Goal: Complete application form: Complete application form

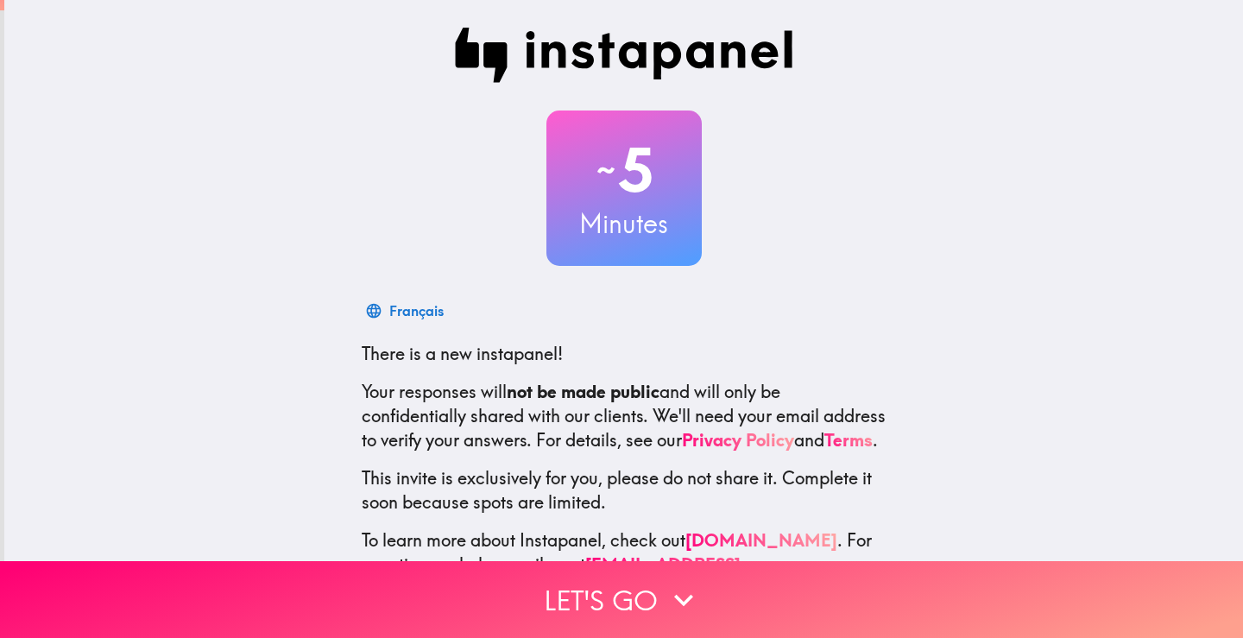
scroll to position [80, 0]
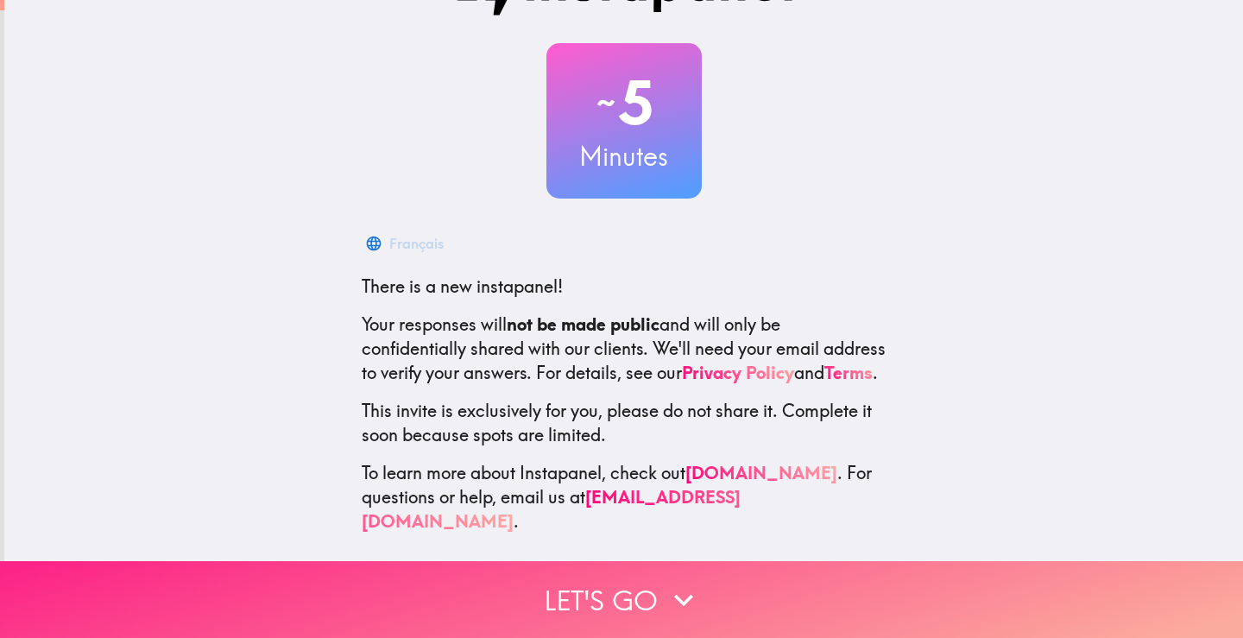
click at [649, 589] on button "Let's go" at bounding box center [621, 599] width 1243 height 77
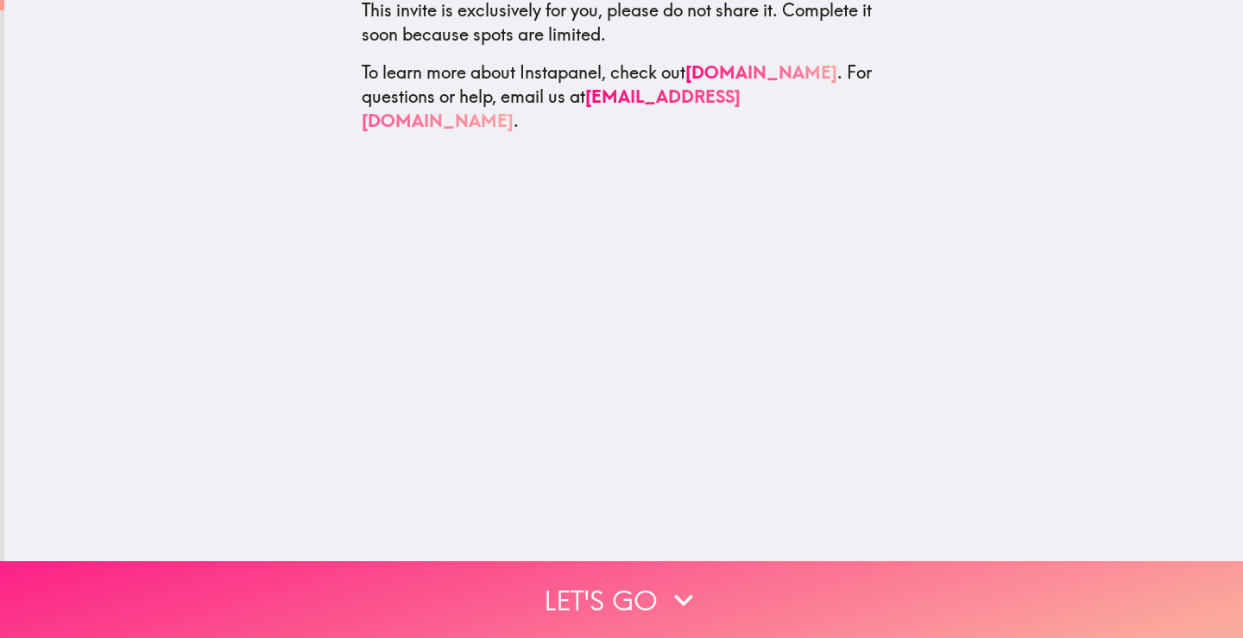
scroll to position [0, 0]
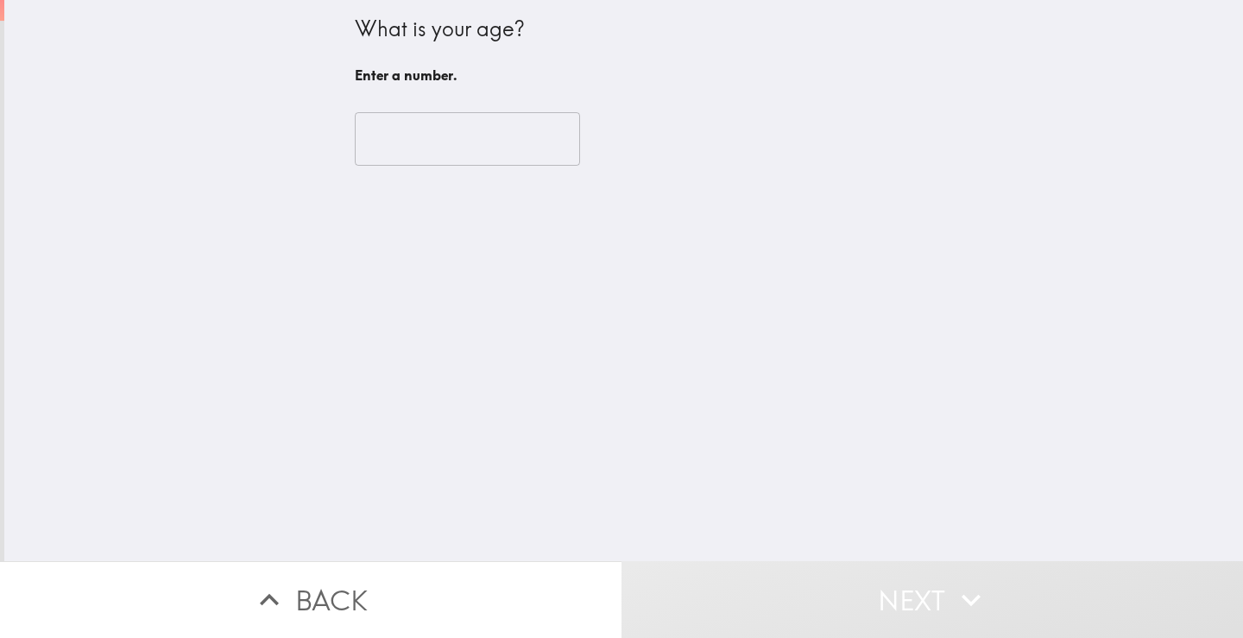
click at [398, 161] on input "number" at bounding box center [467, 139] width 225 height 54
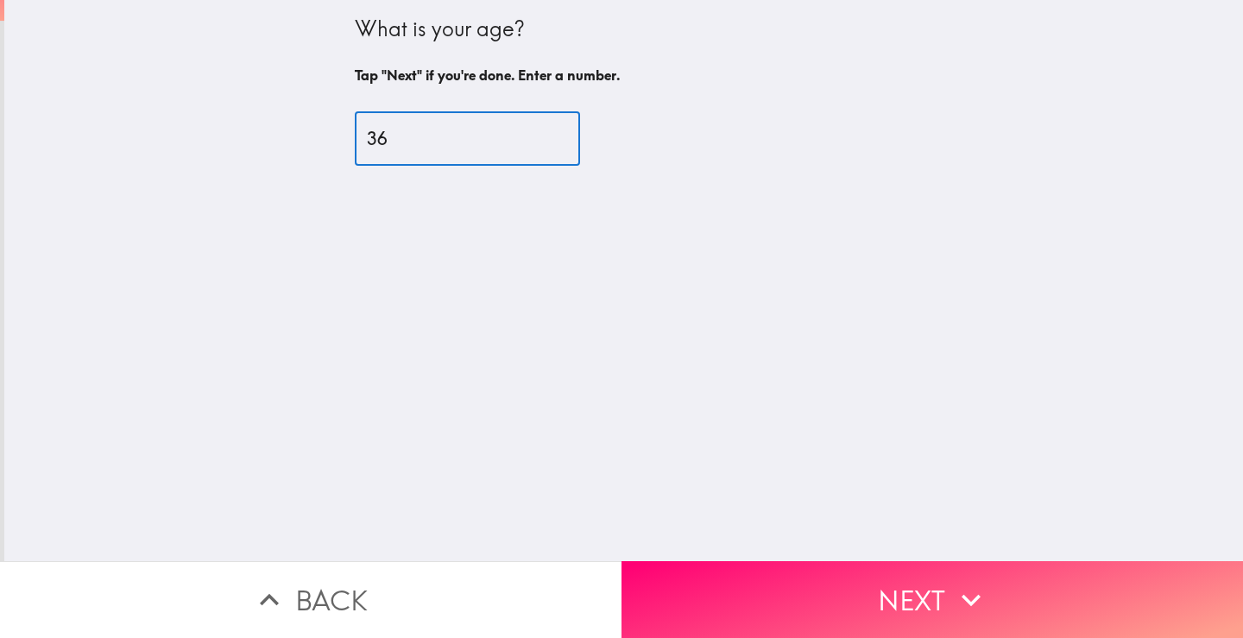
type input "36"
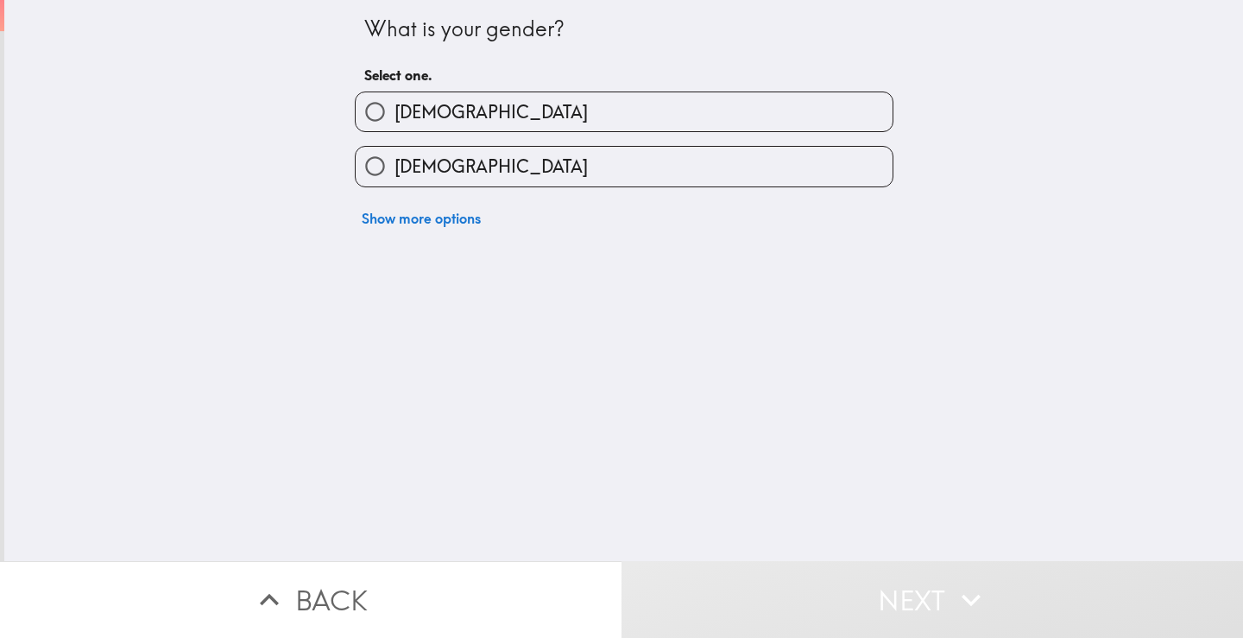
click at [400, 161] on span "[DEMOGRAPHIC_DATA]" at bounding box center [490, 166] width 193 height 24
click at [394, 161] on input "[DEMOGRAPHIC_DATA]" at bounding box center [375, 166] width 39 height 39
radio input "true"
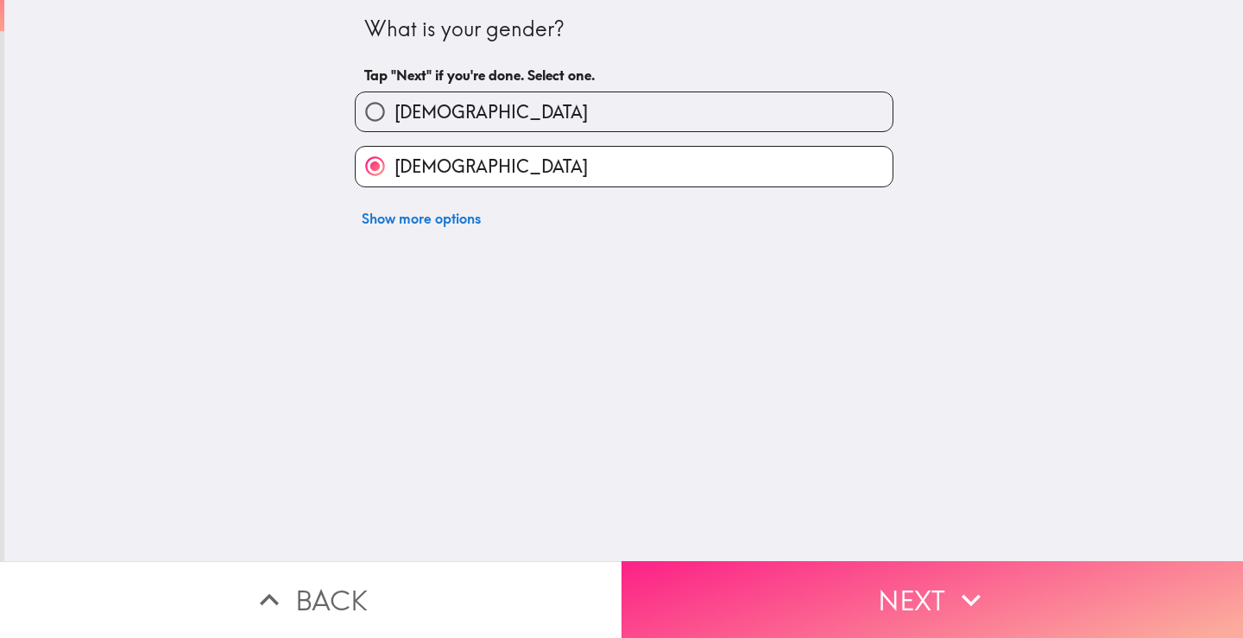
click at [893, 572] on button "Next" at bounding box center [931, 599] width 621 height 77
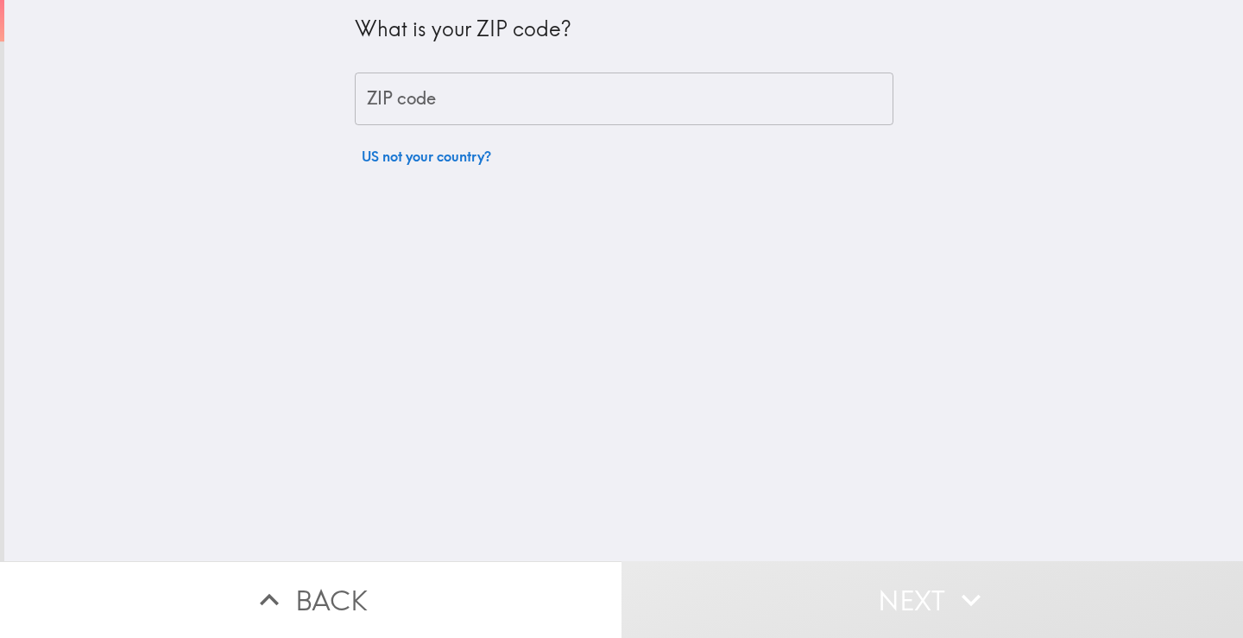
click at [426, 100] on input "ZIP code" at bounding box center [624, 99] width 538 height 54
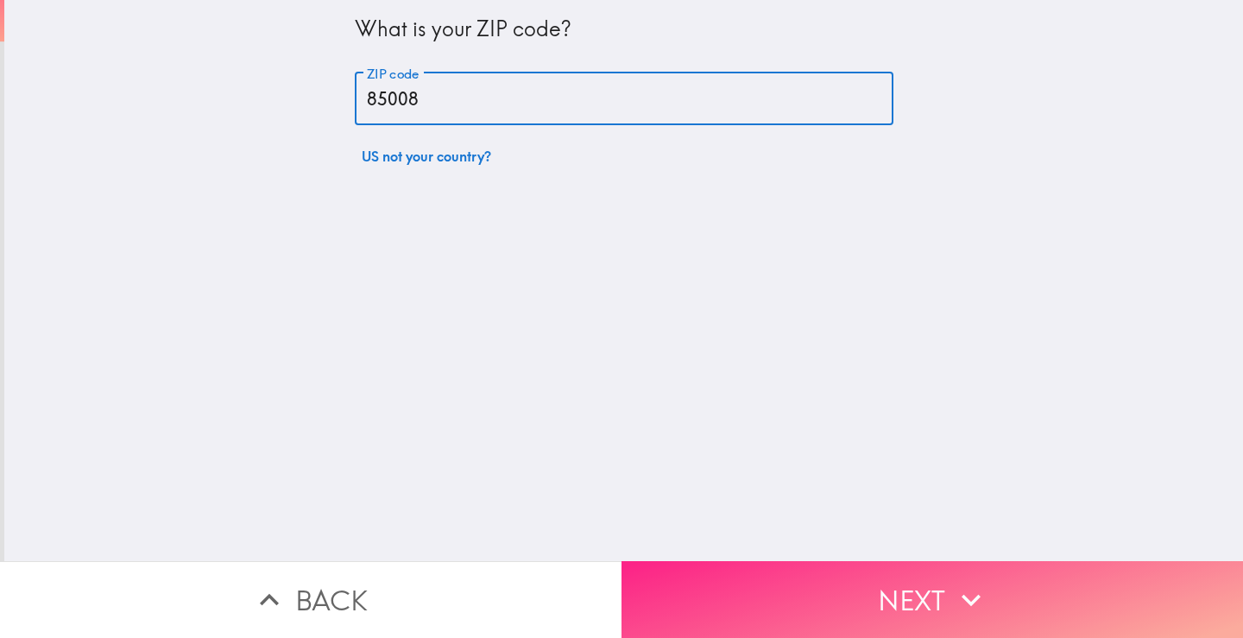
type input "85008"
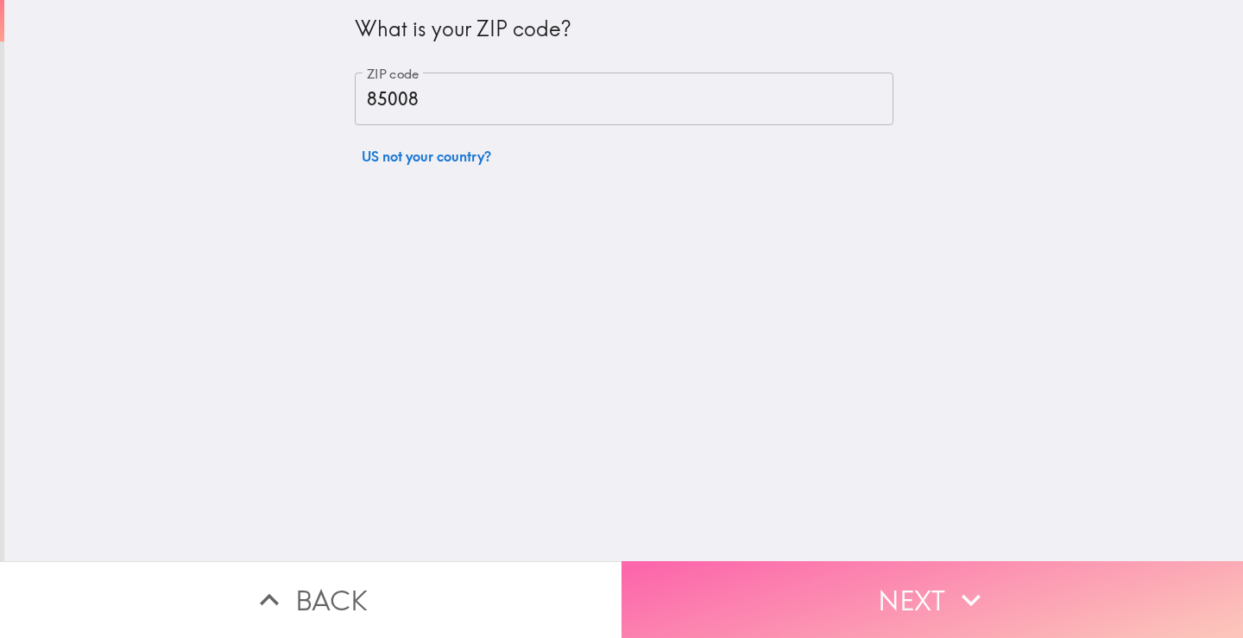
click at [778, 580] on button "Next" at bounding box center [931, 599] width 621 height 77
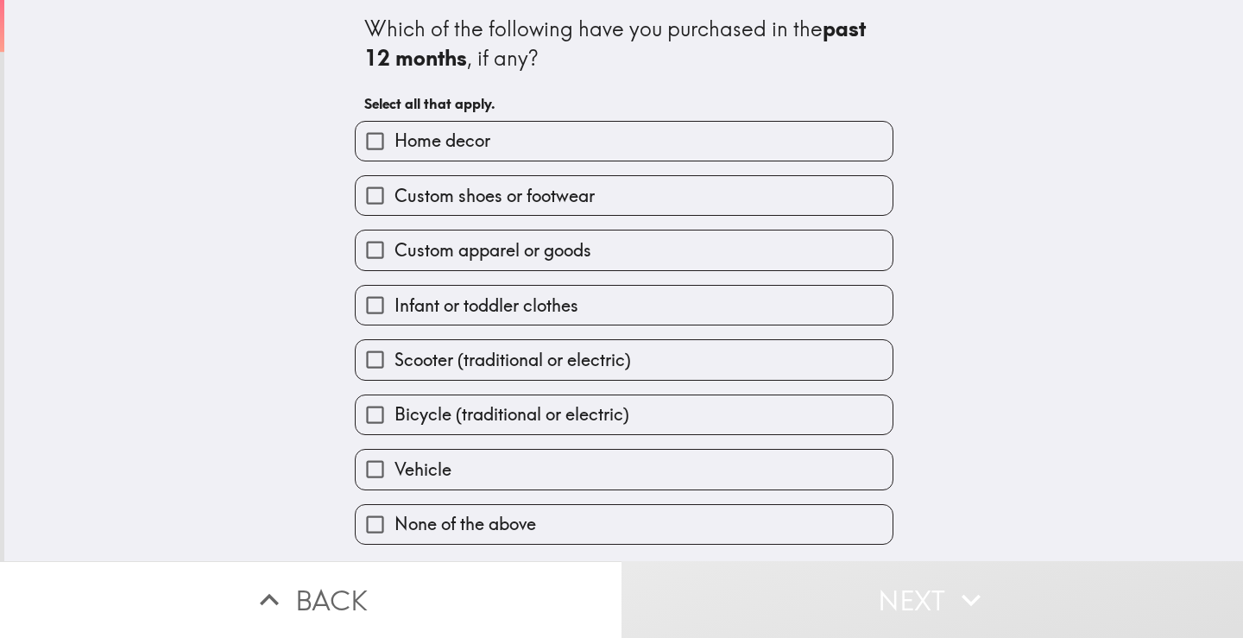
click at [359, 138] on input "Home decor" at bounding box center [375, 141] width 39 height 39
checkbox input "true"
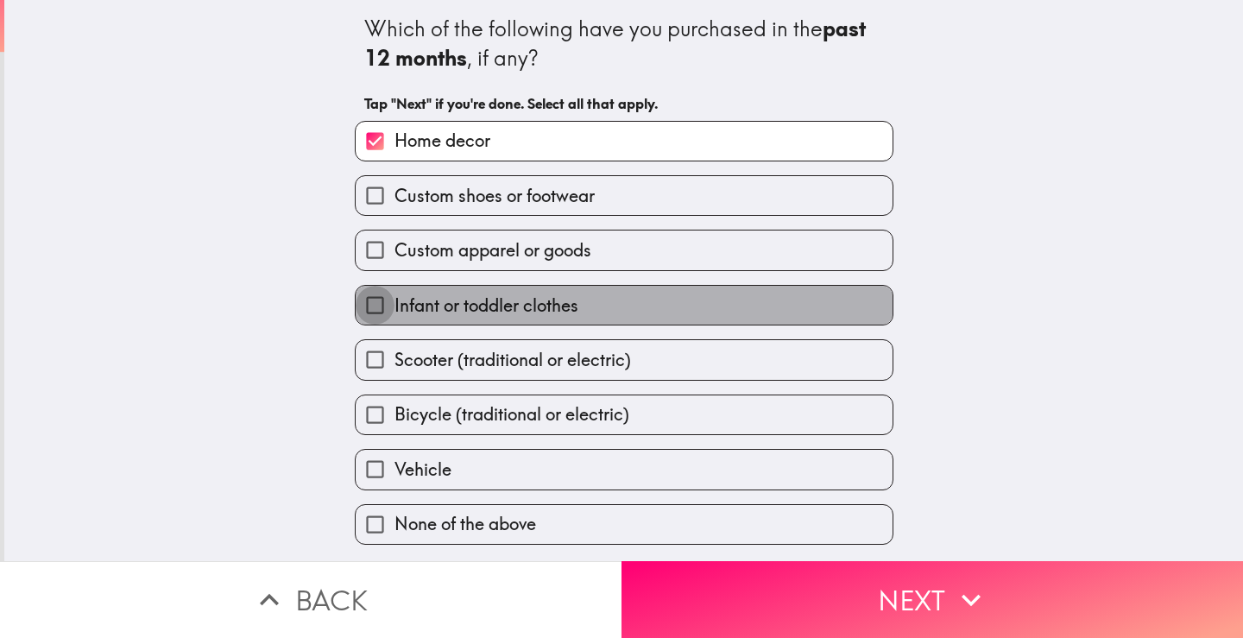
click at [358, 302] on input "Infant or toddler clothes" at bounding box center [375, 305] width 39 height 39
checkbox input "true"
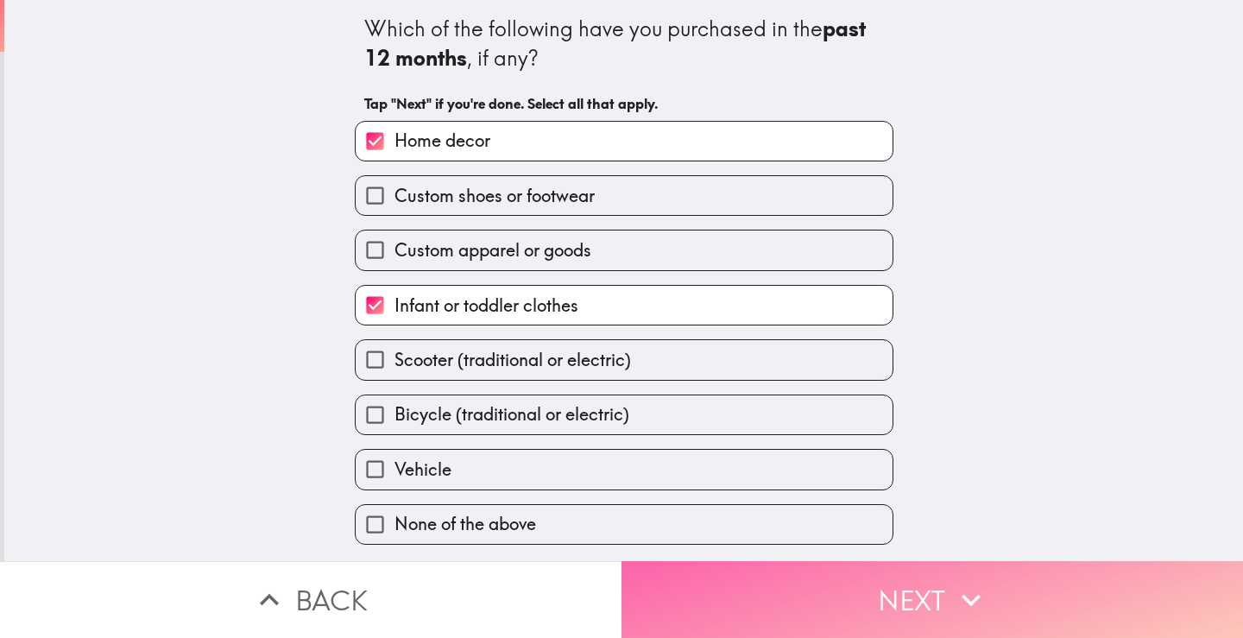
click at [741, 583] on button "Next" at bounding box center [931, 599] width 621 height 77
